Goal: Task Accomplishment & Management: Complete application form

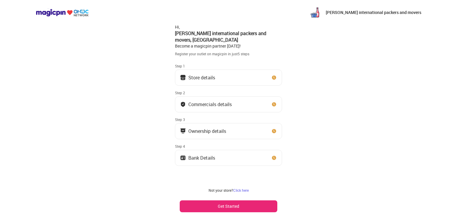
drag, startPoint x: 189, startPoint y: 75, endPoint x: 194, endPoint y: 69, distance: 7.6
click at [194, 70] on button "Store details" at bounding box center [228, 78] width 107 height 16
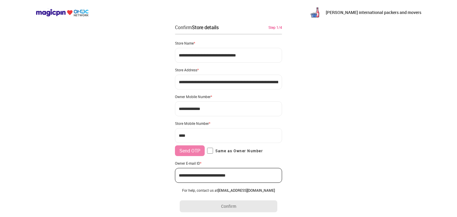
type input "**********"
click at [194, 69] on div "Store Address *" at bounding box center [228, 70] width 107 height 5
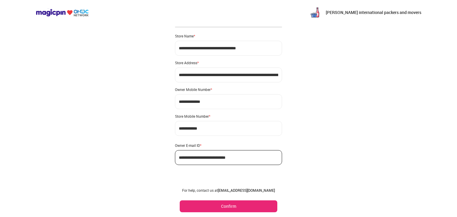
scroll to position [8, 0]
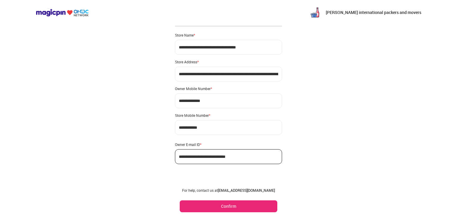
click at [231, 206] on button "Confirm" at bounding box center [229, 207] width 98 height 12
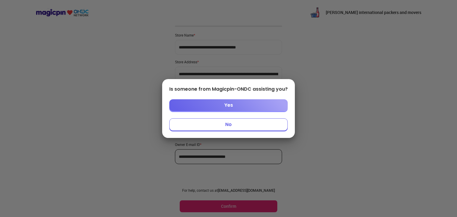
click at [231, 206] on div at bounding box center [228, 108] width 457 height 217
drag, startPoint x: 227, startPoint y: 123, endPoint x: 228, endPoint y: 103, distance: 20.0
click at [228, 103] on div "Is someone from Magicpin-ONDC assisting you? Yes No" at bounding box center [228, 108] width 119 height 45
click at [228, 103] on button "Yes" at bounding box center [228, 105] width 119 height 12
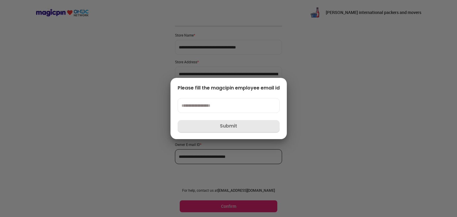
click at [215, 102] on input at bounding box center [229, 105] width 102 height 15
type input "**********"
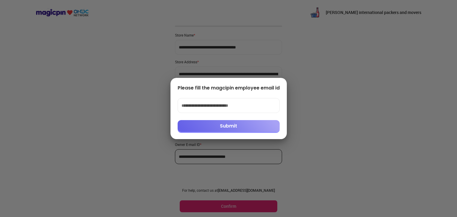
click at [230, 124] on button "Submit" at bounding box center [229, 126] width 102 height 12
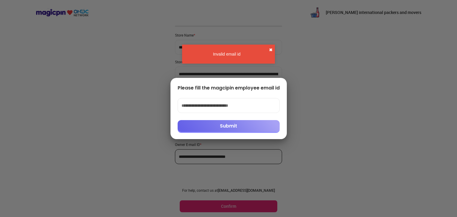
drag, startPoint x: 230, startPoint y: 124, endPoint x: 271, endPoint y: 51, distance: 83.6
click at [271, 51] on body "**********" at bounding box center [228, 105] width 457 height 226
click at [271, 51] on button "✖" at bounding box center [271, 50] width 4 height 6
